Goal: Information Seeking & Learning: Learn about a topic

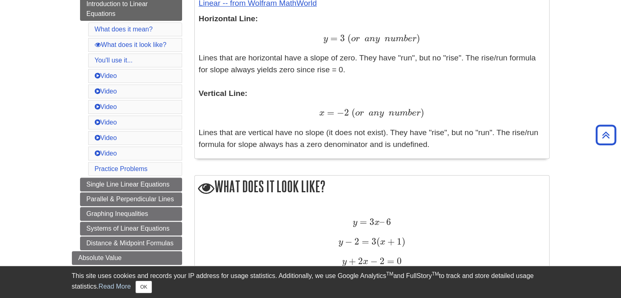
scroll to position [327, 0]
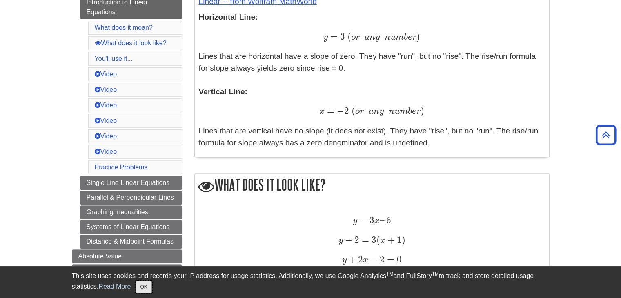
click at [151, 286] on button "OK" at bounding box center [144, 287] width 16 height 12
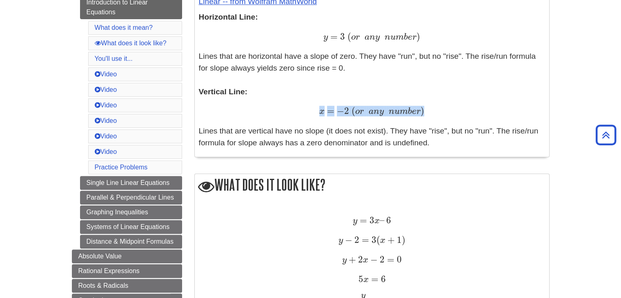
drag, startPoint x: 320, startPoint y: 111, endPoint x: 431, endPoint y: 107, distance: 111.2
click at [431, 107] on div "x = − 2 ( o r a n y n u m b e r ) x = − 2 ( o r a n y n u m b e r )" at bounding box center [372, 112] width 346 height 12
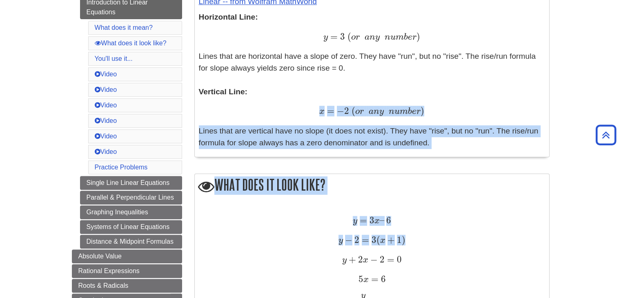
drag, startPoint x: 315, startPoint y: 114, endPoint x: 408, endPoint y: 243, distance: 158.9
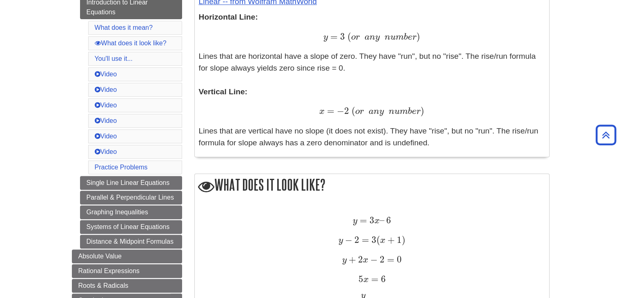
click at [408, 243] on div "y − 2 = 3 ( x + 1 ) y − 2 = 3 ( x + 1 )" at bounding box center [372, 241] width 346 height 12
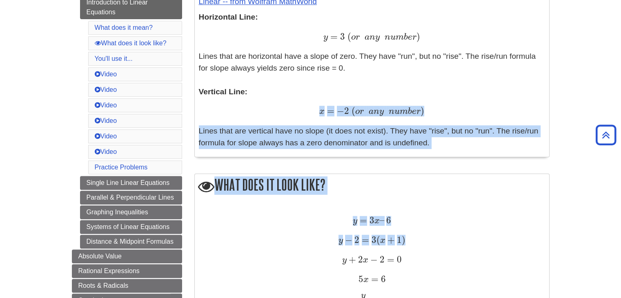
drag, startPoint x: 408, startPoint y: 243, endPoint x: 310, endPoint y: 113, distance: 162.7
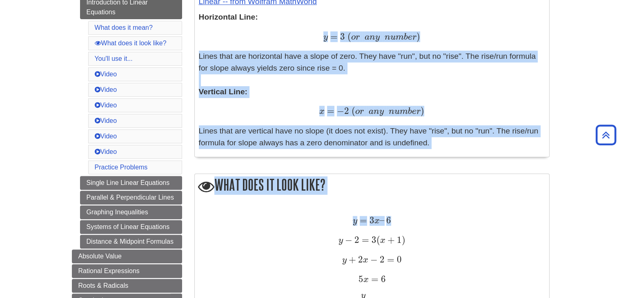
drag, startPoint x: 324, startPoint y: 38, endPoint x: 454, endPoint y: 200, distance: 207.7
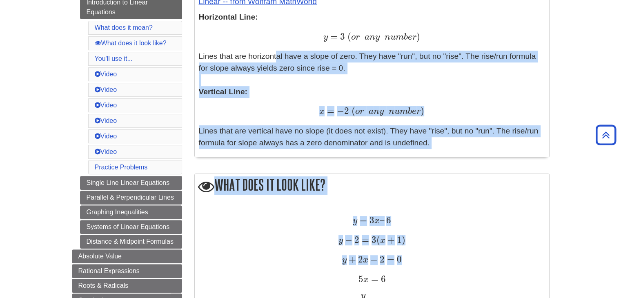
drag, startPoint x: 423, startPoint y: 263, endPoint x: 274, endPoint y: 52, distance: 258.8
click at [274, 52] on p "Horizontal Line: y = 3 ( o r a n y n u m b e r ) y = 3 ( o r a n y n u m b e r …" at bounding box center [372, 79] width 346 height 137
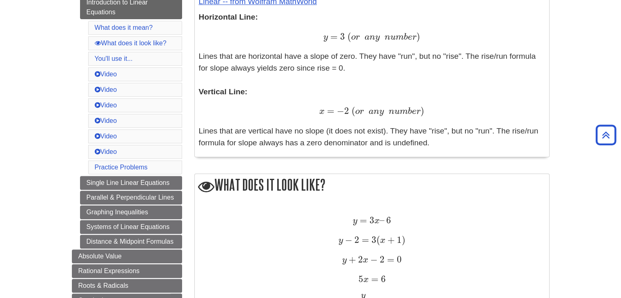
drag, startPoint x: 317, startPoint y: 31, endPoint x: 457, endPoint y: 152, distance: 184.7
drag, startPoint x: 457, startPoint y: 152, endPoint x: 457, endPoint y: 147, distance: 4.5
click at [458, 136] on p "Horizontal Line: y = 3 ( o r a n y n u m b e r ) y = 3 ( o r a n y n u m b e r …" at bounding box center [372, 79] width 346 height 137
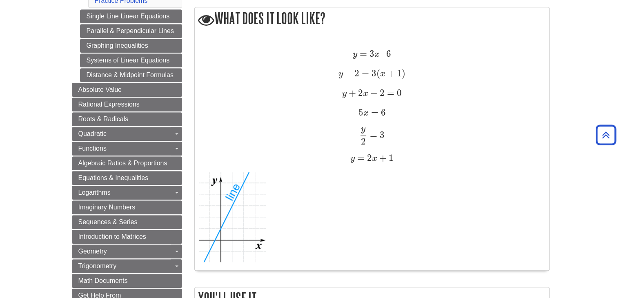
scroll to position [490, 0]
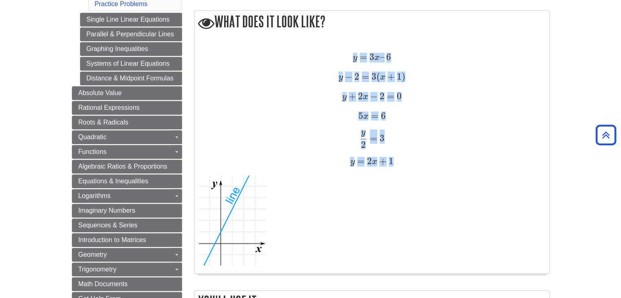
drag, startPoint x: 355, startPoint y: 57, endPoint x: 392, endPoint y: 154, distance: 104.2
click at [391, 157] on p "y = 3 x – 6 y = 3 x – 6 y − 2 = 3 ( x + 1 ) y − 2 = 3 ( x + 1 ) y + 2 x − 2 = 0…" at bounding box center [372, 110] width 346 height 116
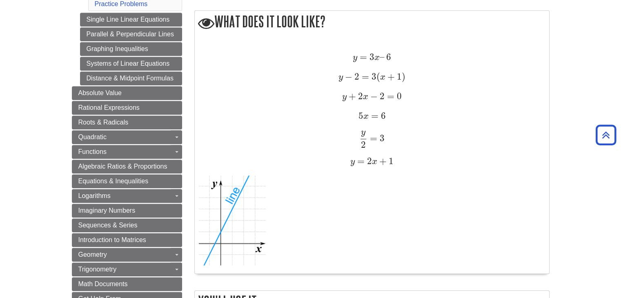
click at [359, 49] on div "y = 3 x – 6 y = 3 x – 6 y − 2 = 3 ( x + 1 ) y − 2 = 3 ( x + 1 ) y + 2 x − 2 = 0…" at bounding box center [372, 156] width 346 height 225
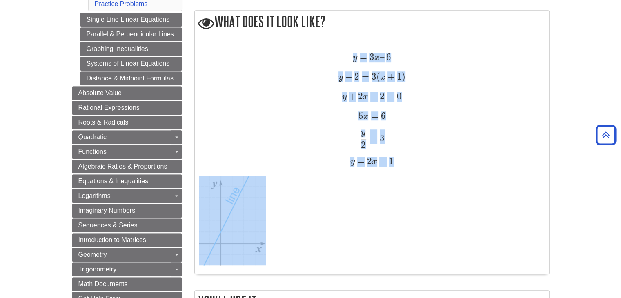
drag, startPoint x: 349, startPoint y: 58, endPoint x: 440, endPoint y: 169, distance: 143.7
click at [440, 169] on div "y = 3 x – 6 y = 3 x – 6 y − 2 = 3 ( x + 1 ) y − 2 = 3 ( x + 1 ) y + 2 x − 2 = 0…" at bounding box center [372, 156] width 346 height 225
click at [449, 151] on p "y = 3 x – 6 y = 3 x – 6 y − 2 = 3 ( x + 1 ) y − 2 = 3 ( x + 1 ) y + 2 x − 2 = 0…" at bounding box center [372, 110] width 346 height 116
